Goal: Task Accomplishment & Management: Manage account settings

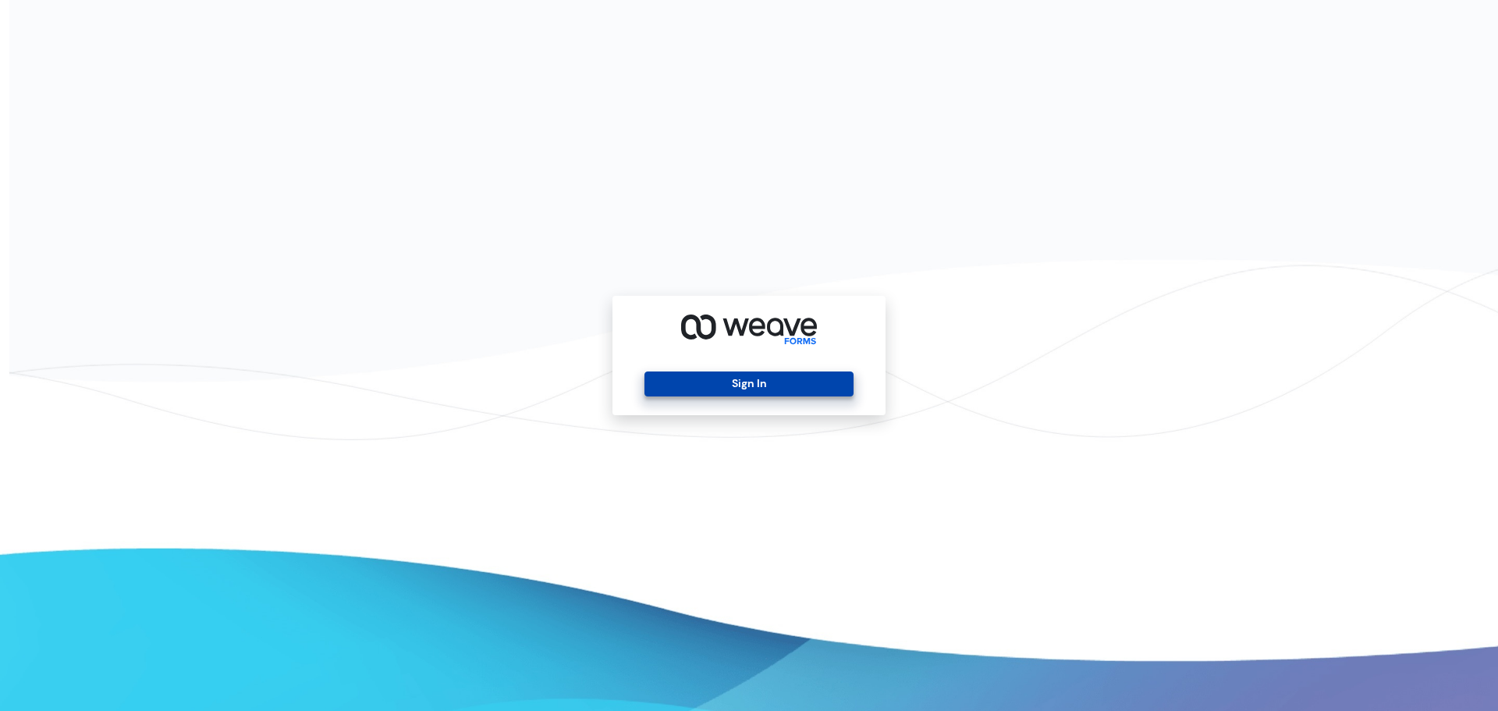
click at [751, 379] on button "Sign In" at bounding box center [748, 383] width 208 height 25
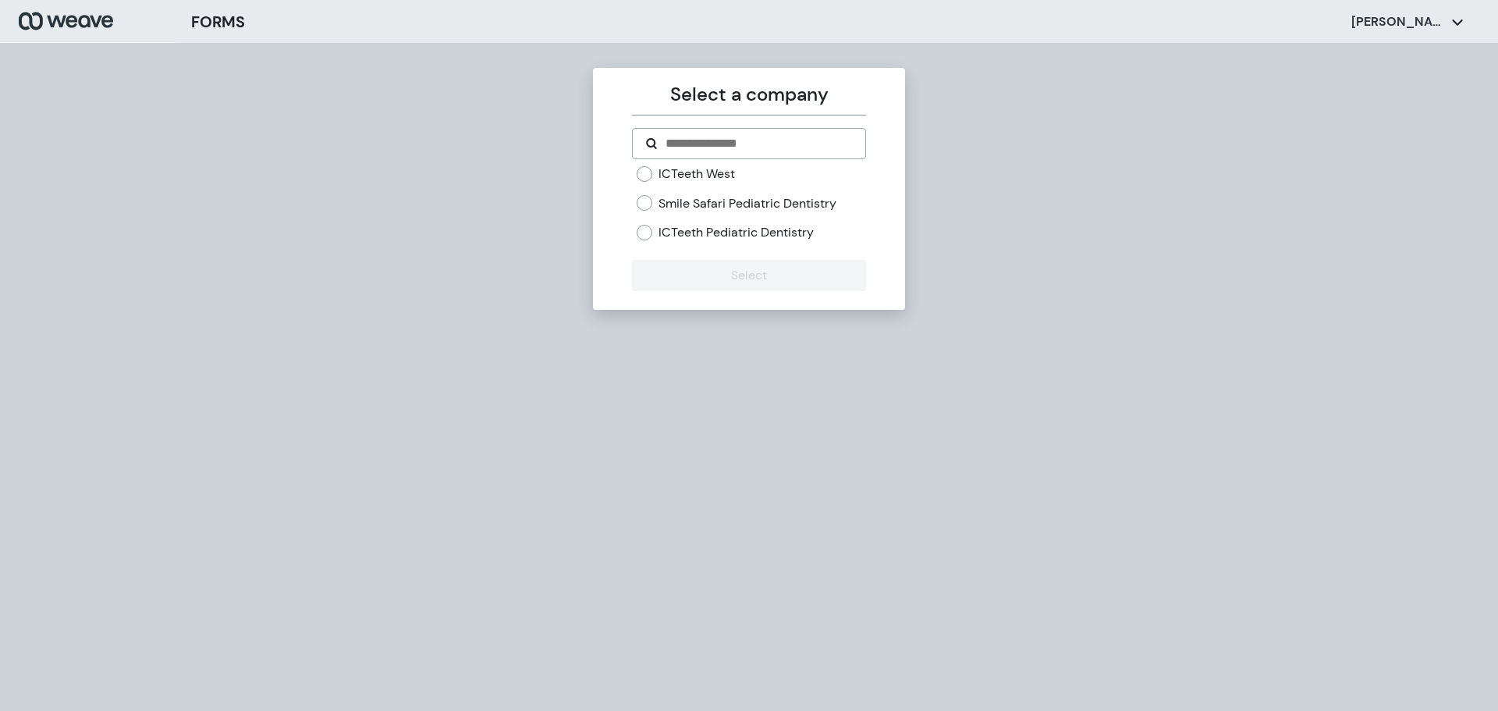
click at [712, 170] on label "ICTeeth West" at bounding box center [696, 173] width 76 height 17
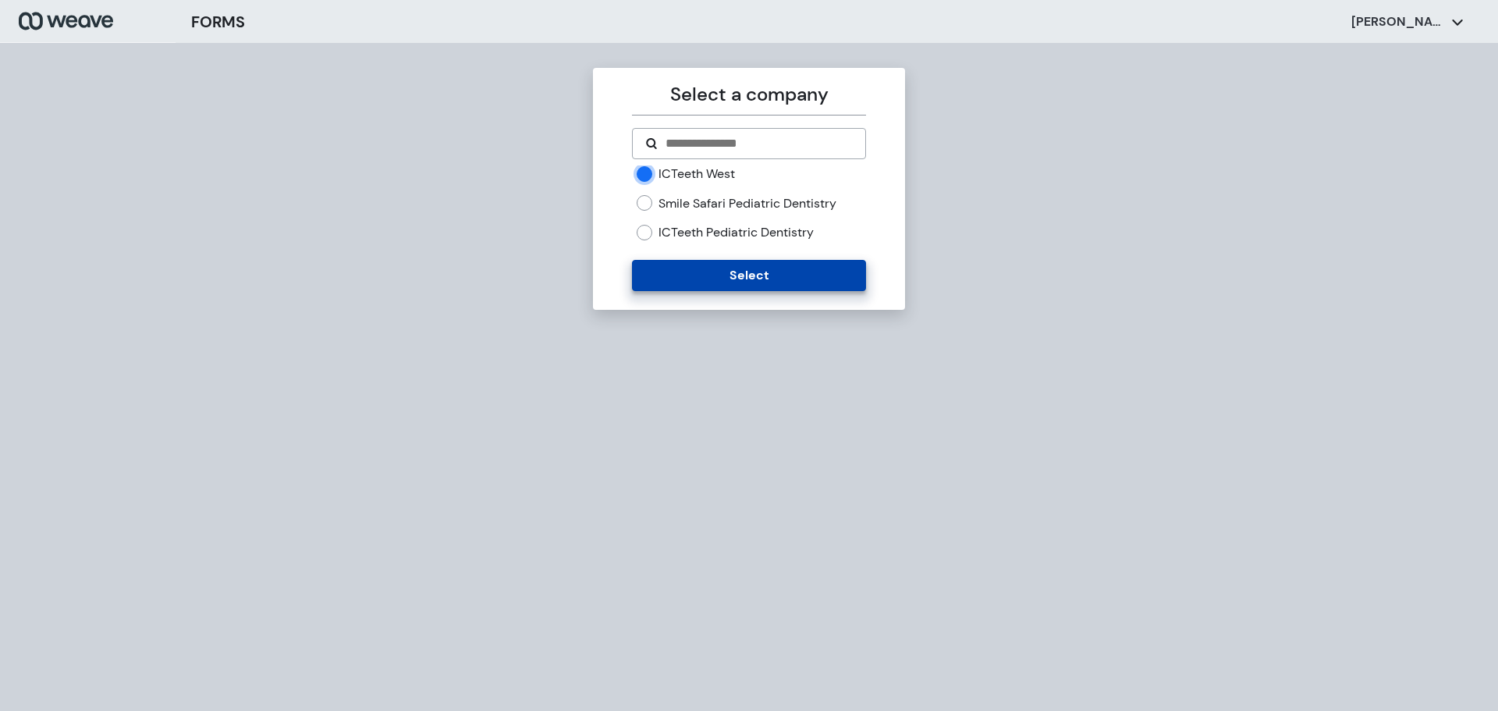
click at [741, 276] on button "Select" at bounding box center [748, 275] width 233 height 31
